Goal: Task Accomplishment & Management: Manage account settings

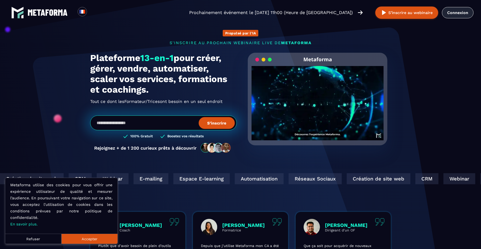
click at [455, 12] on link "Connexion" at bounding box center [458, 12] width 32 height 11
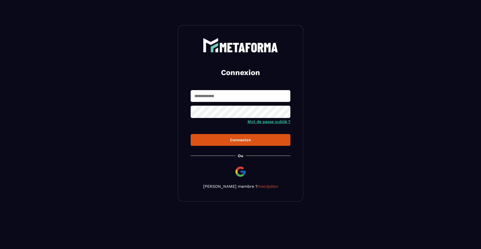
type input "**********"
click at [242, 141] on div "Connexion" at bounding box center [241, 139] width 92 height 5
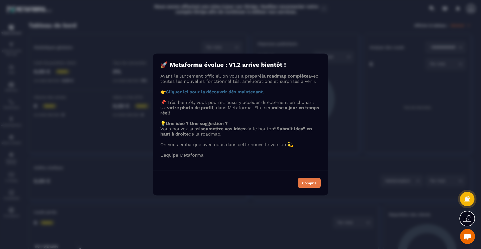
click at [311, 185] on div "Compris" at bounding box center [309, 183] width 14 height 4
